Goal: Task Accomplishment & Management: Use online tool/utility

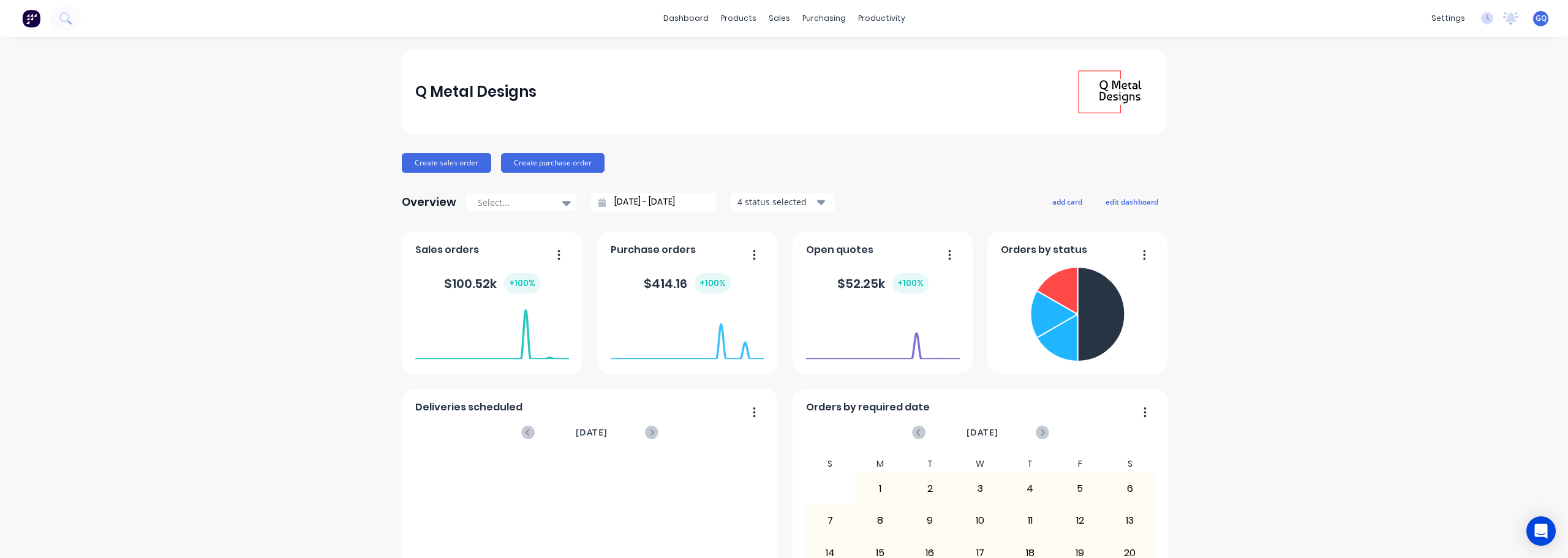
click at [728, 30] on div "dashboard products sales purchasing productivity dashboard products Product Cat…" at bounding box center [784, 18] width 1568 height 37
click at [779, 54] on div "Product Catalogue" at bounding box center [788, 59] width 76 height 11
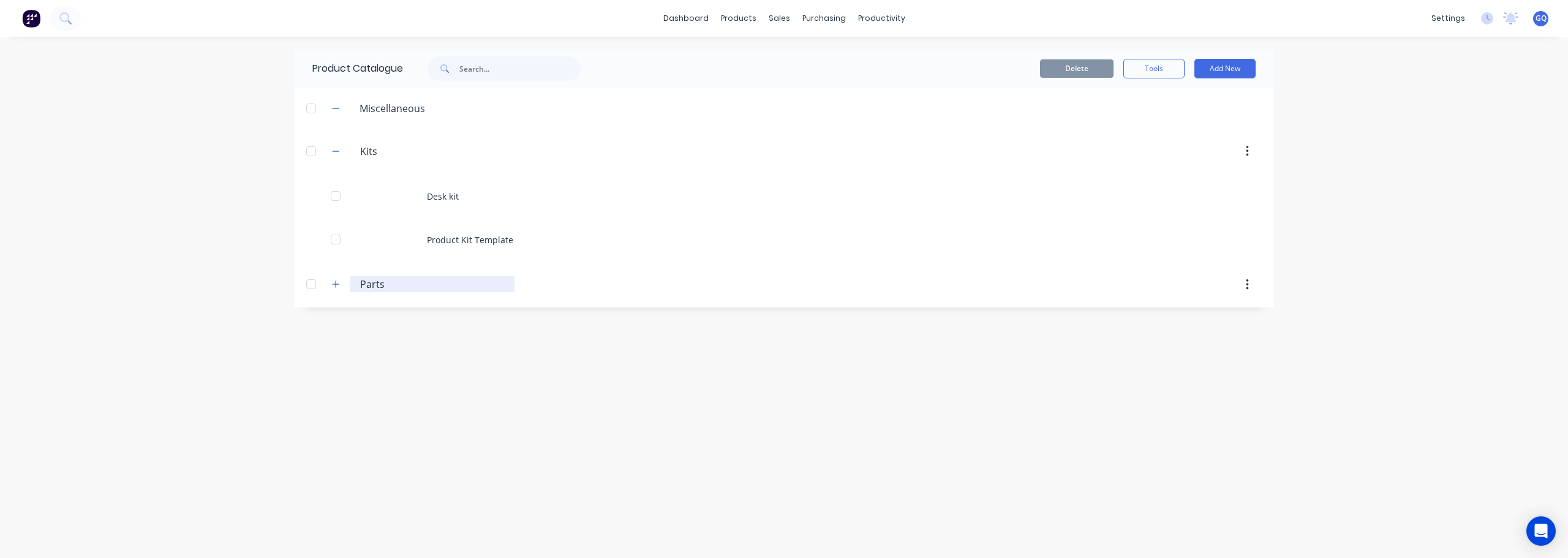
click at [374, 282] on input "Parts" at bounding box center [433, 284] width 145 height 15
click at [333, 282] on icon "button" at bounding box center [335, 284] width 7 height 9
click at [689, 12] on link "dashboard" at bounding box center [686, 18] width 57 height 18
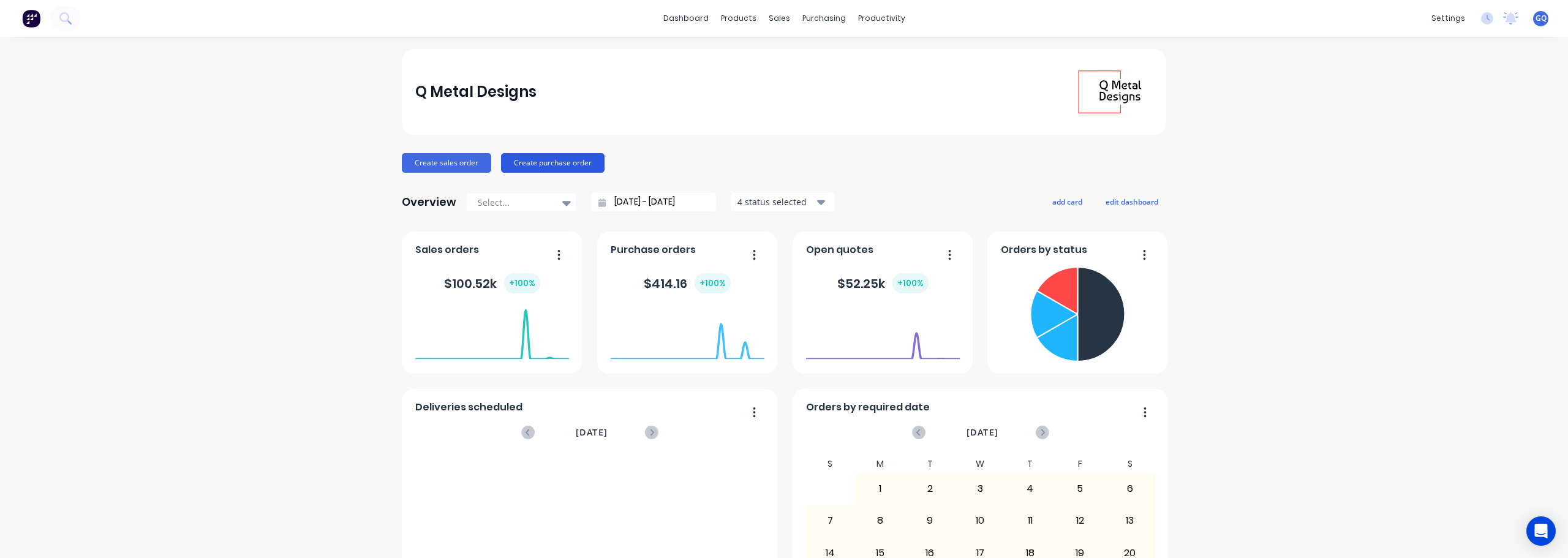
click at [573, 162] on button "Create purchase order" at bounding box center [553, 163] width 103 height 20
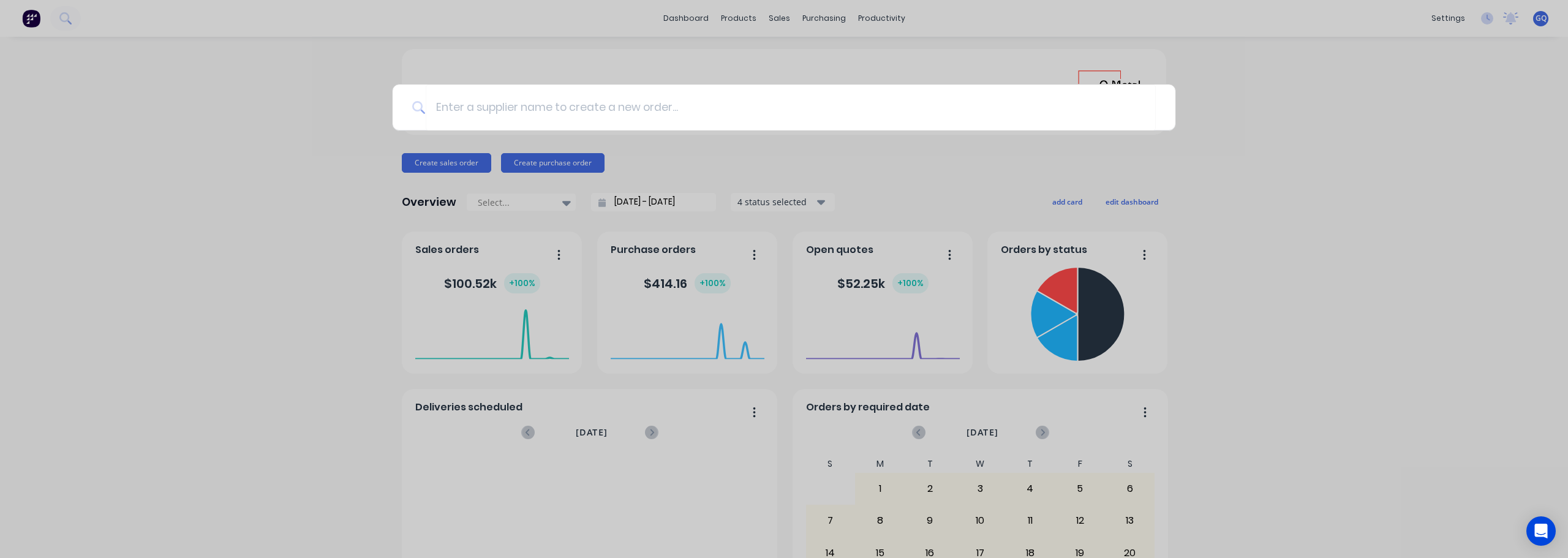
click at [314, 95] on div at bounding box center [784, 279] width 1568 height 558
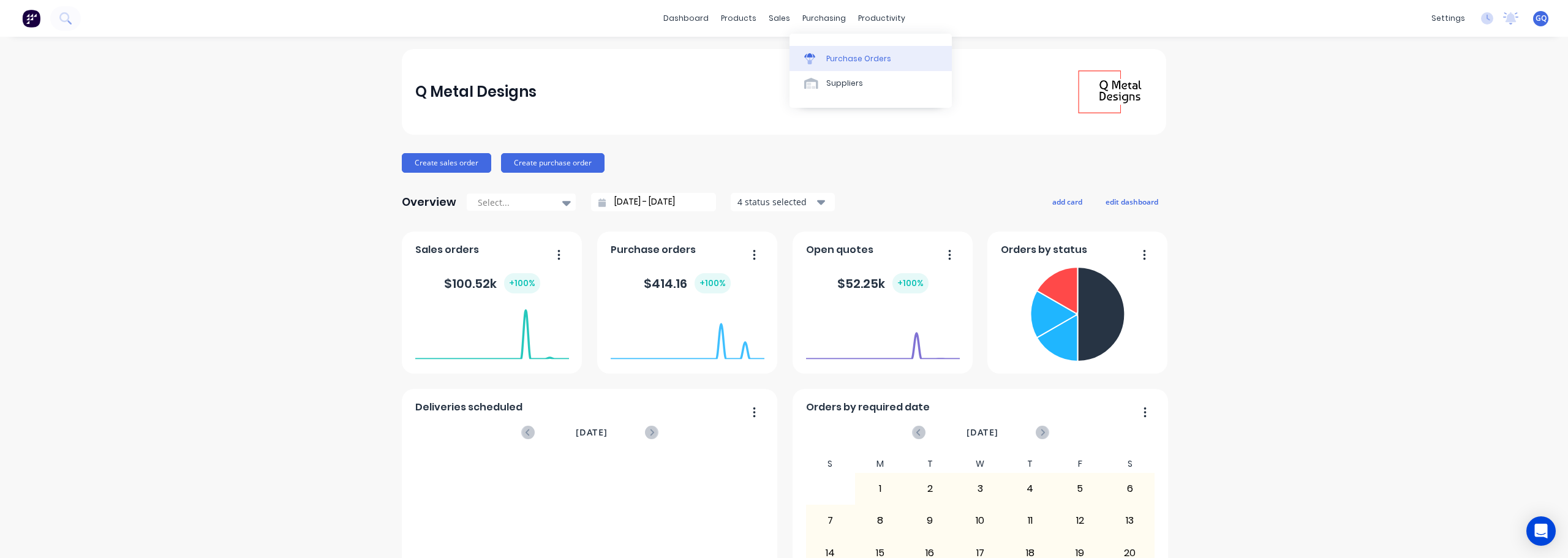
click at [825, 52] on link "Purchase Orders" at bounding box center [870, 58] width 162 height 24
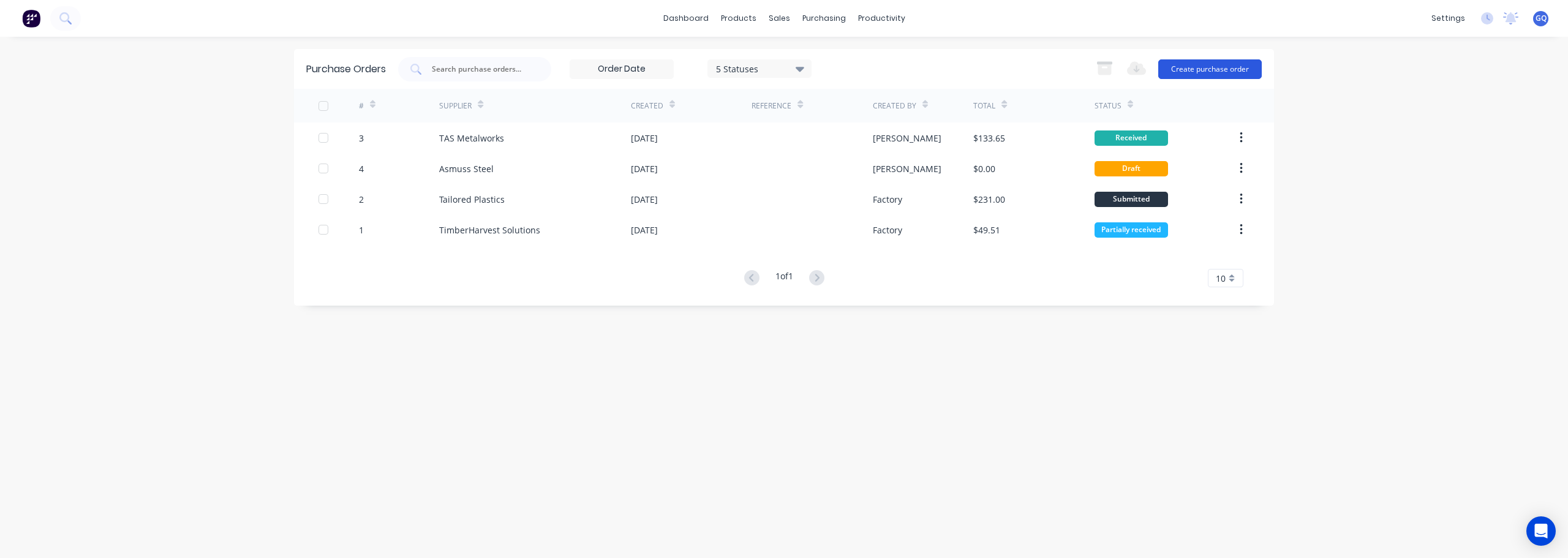
click at [1186, 68] on button "Create purchase order" at bounding box center [1209, 69] width 103 height 20
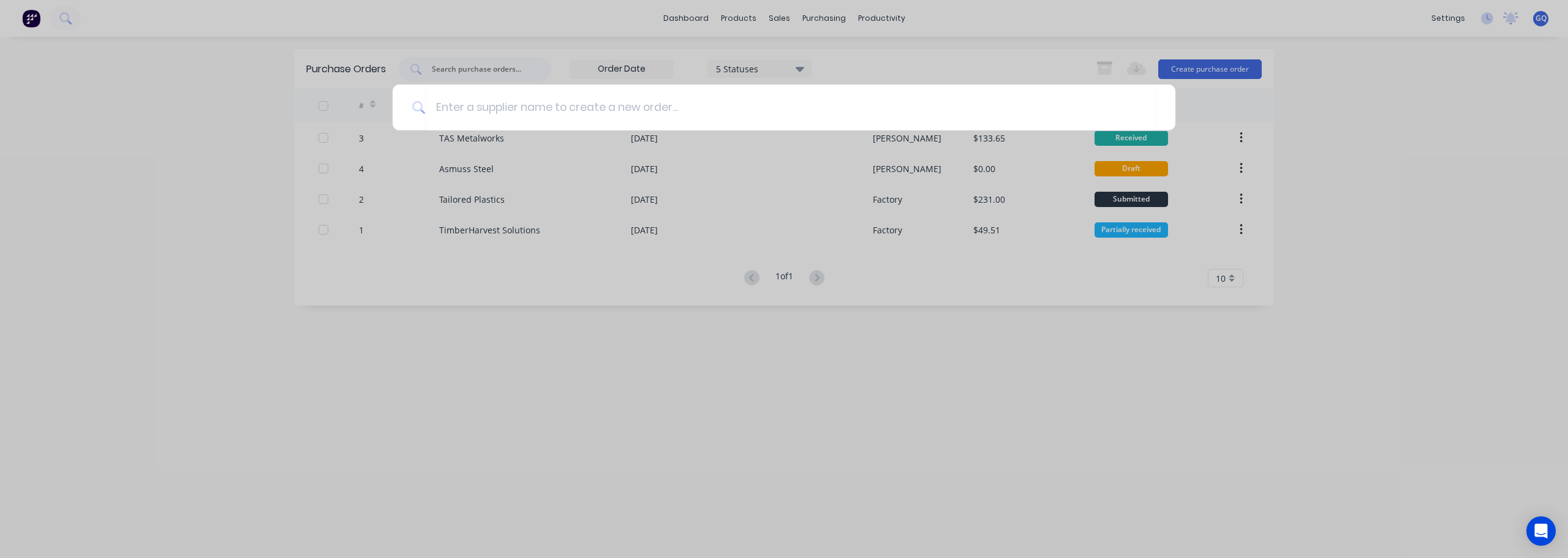
click at [483, 170] on div at bounding box center [784, 279] width 1568 height 558
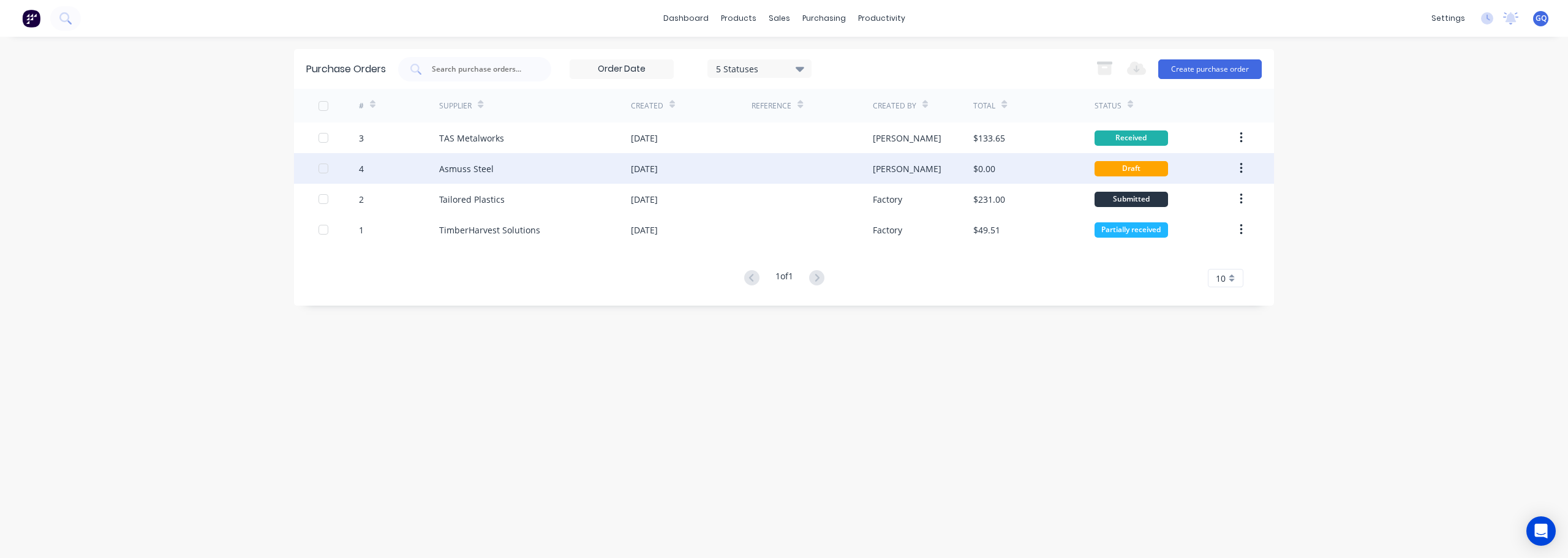
click at [482, 169] on div "Asmuss Steel" at bounding box center [466, 169] width 54 height 13
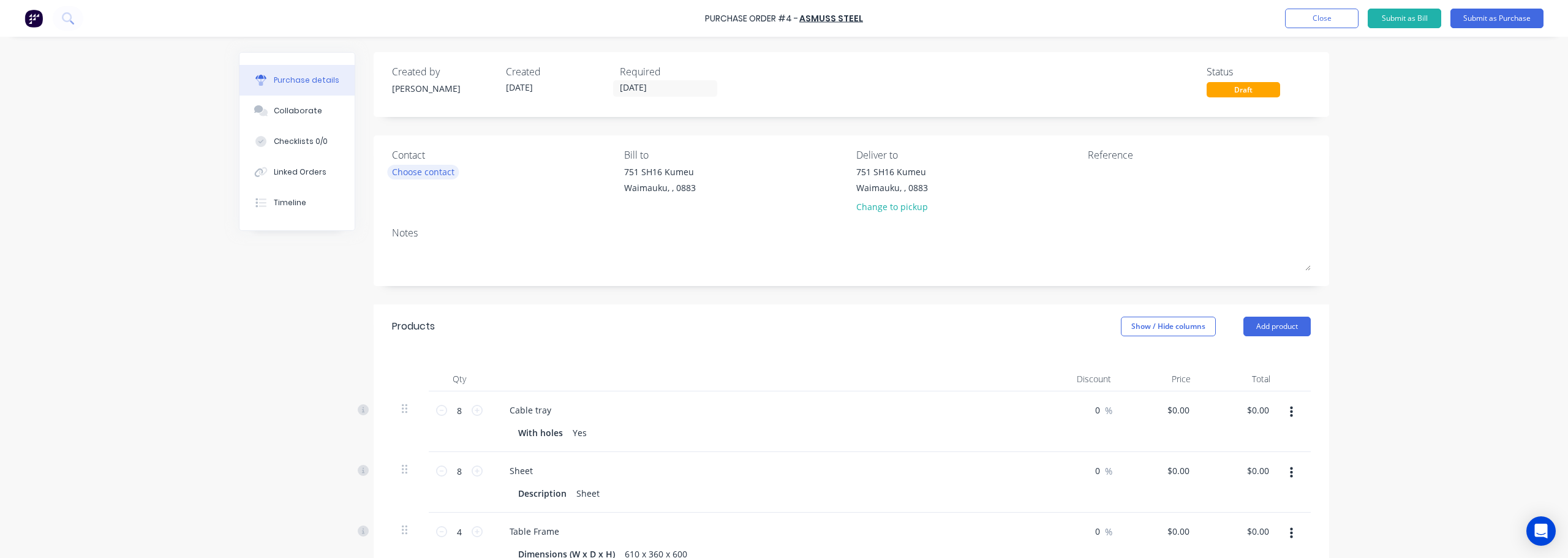
click at [431, 168] on div "Choose contact" at bounding box center [423, 172] width 62 height 13
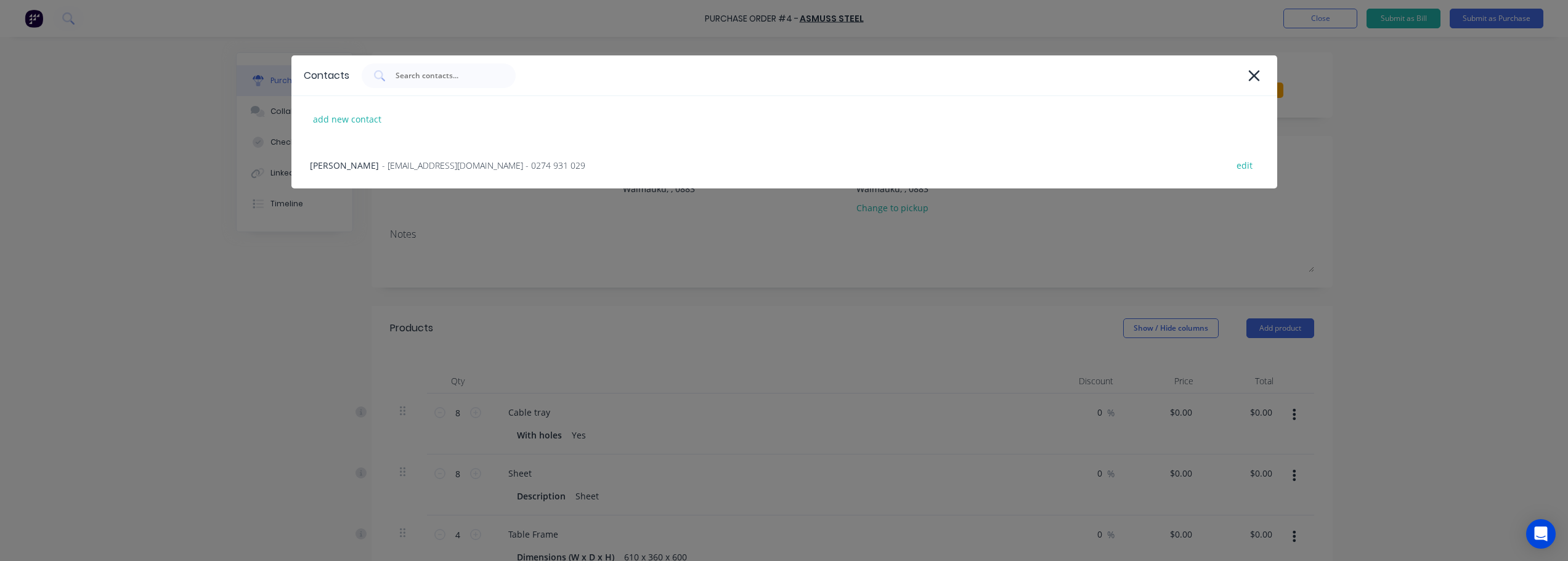
click at [434, 169] on span "- [EMAIL_ADDRESS][DOMAIN_NAME] - 0274 931 029" at bounding box center [484, 165] width 203 height 13
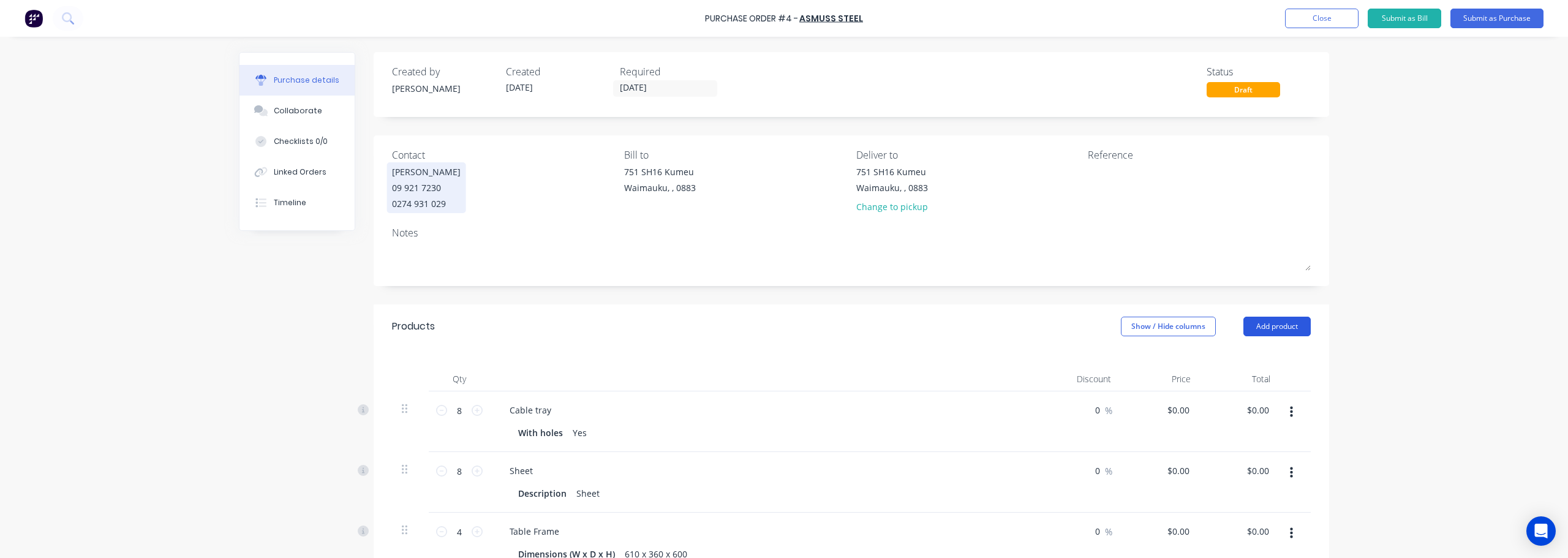
click at [1297, 329] on button "Add product" at bounding box center [1277, 327] width 68 height 20
click at [1258, 407] on div "Lineal metre product" at bounding box center [1252, 407] width 95 height 18
click at [1335, 18] on button "Close" at bounding box center [1321, 18] width 73 height 20
